Goal: Manage account settings

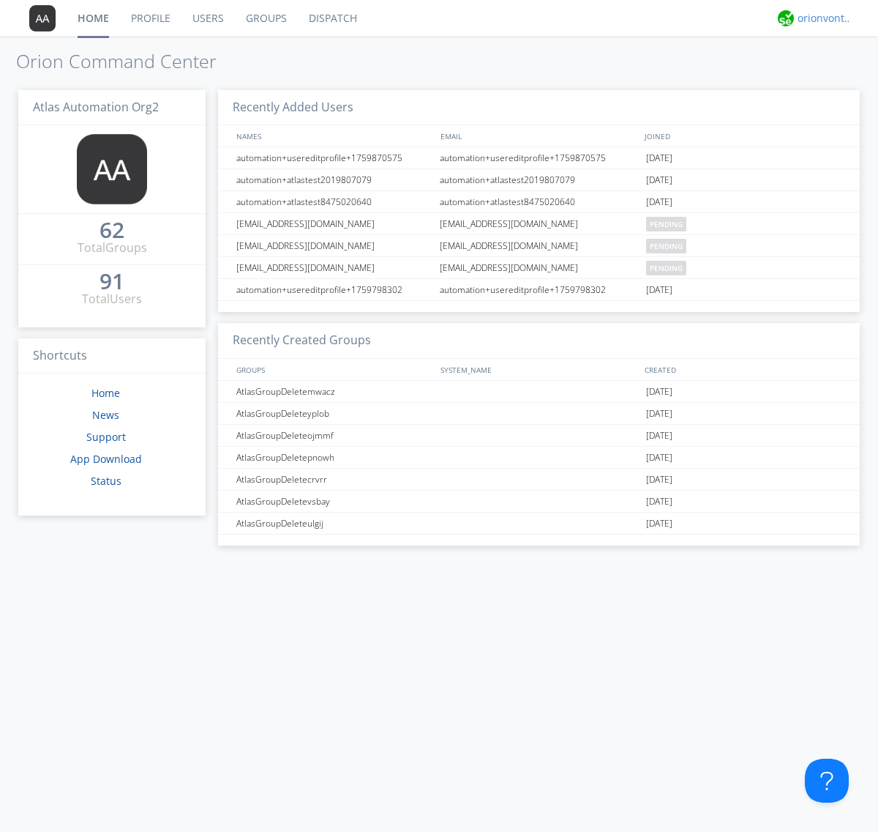
click at [821, 18] on div "orionvontas+atlas+automation+org2" at bounding box center [825, 18] width 55 height 15
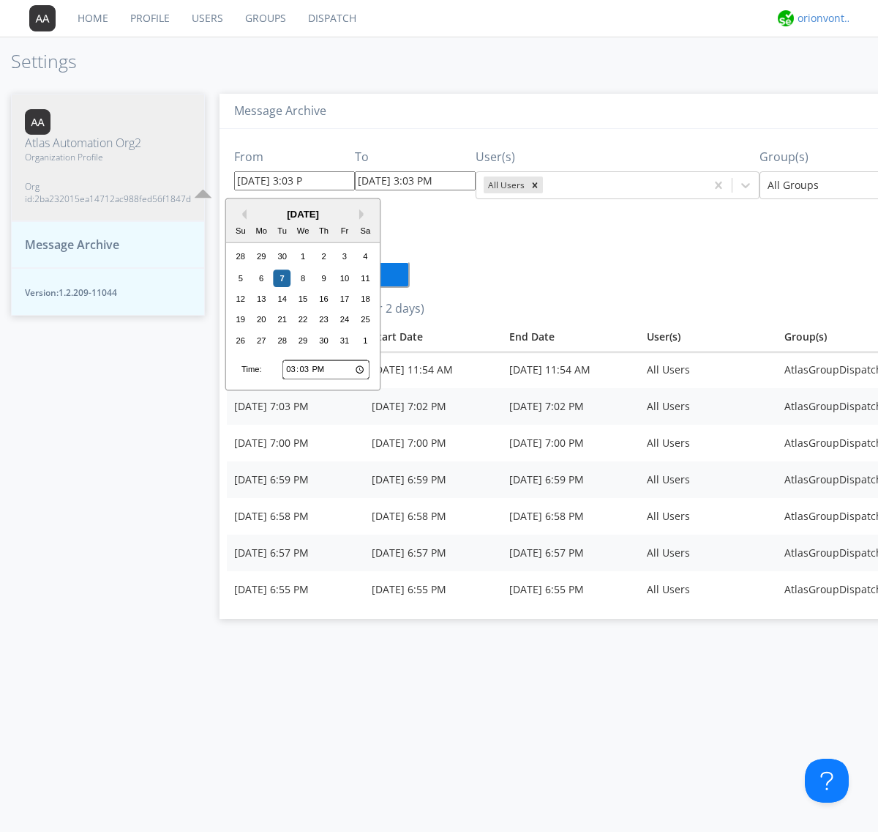
type input "[DATE] 3:03 PM"
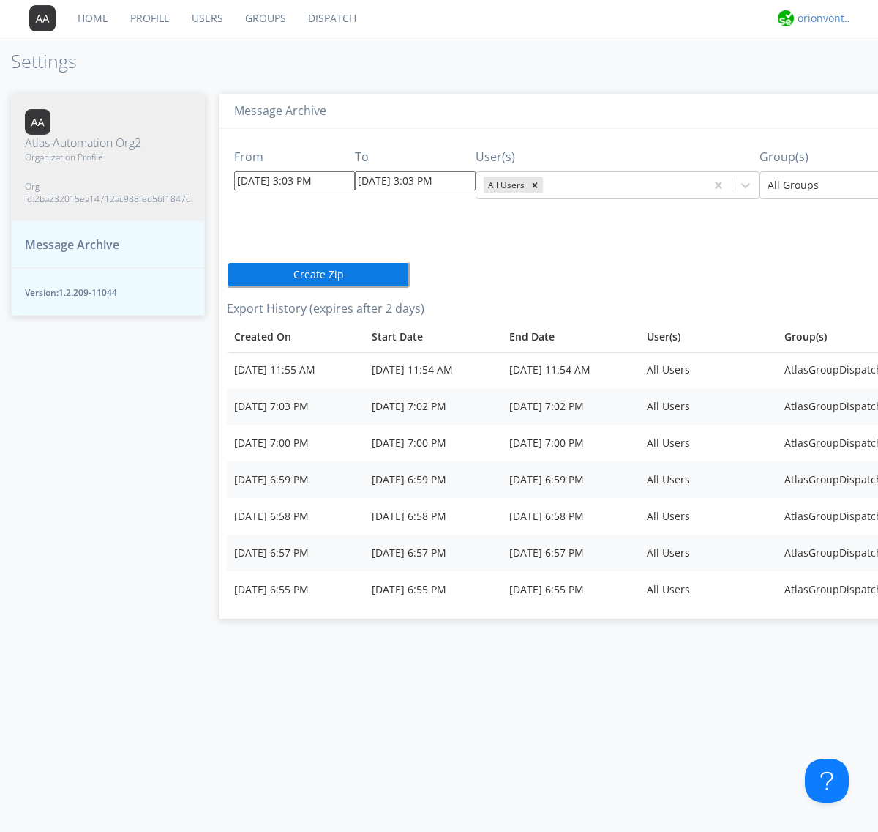
click at [821, 18] on div "orionvontas+atlas+automation+org2" at bounding box center [825, 18] width 55 height 15
